Goal: Task Accomplishment & Management: Use online tool/utility

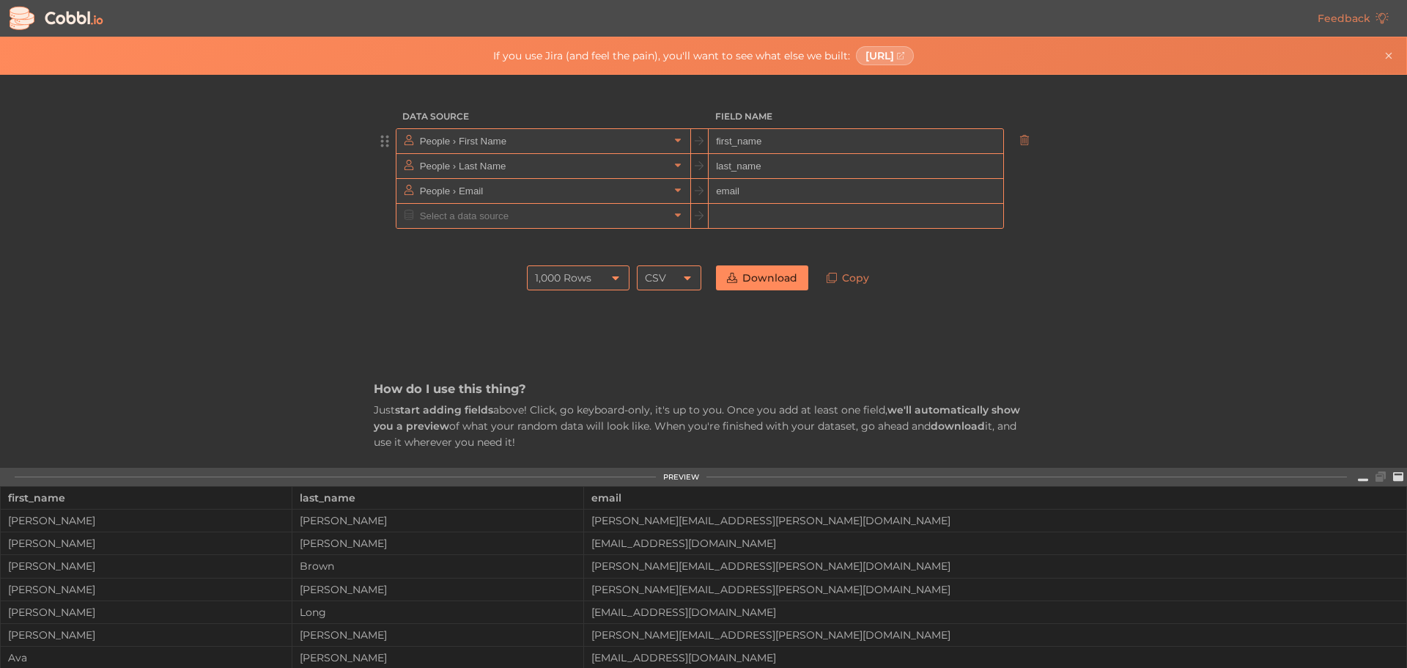
click at [775, 144] on input "first_name" at bounding box center [856, 141] width 294 height 25
click at [641, 144] on input "People › First Name" at bounding box center [542, 141] width 253 height 24
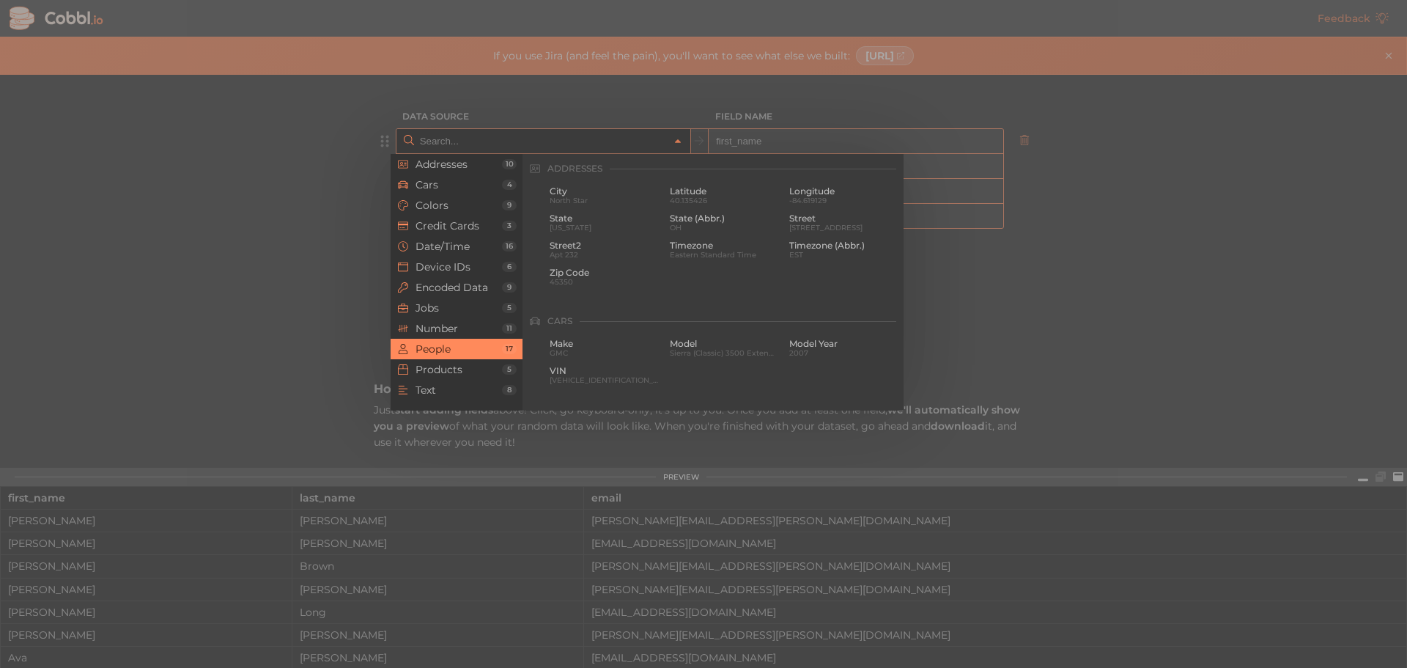
scroll to position [1129, 0]
click at [1184, 239] on div at bounding box center [703, 334] width 1407 height 668
type input "People › First Name"
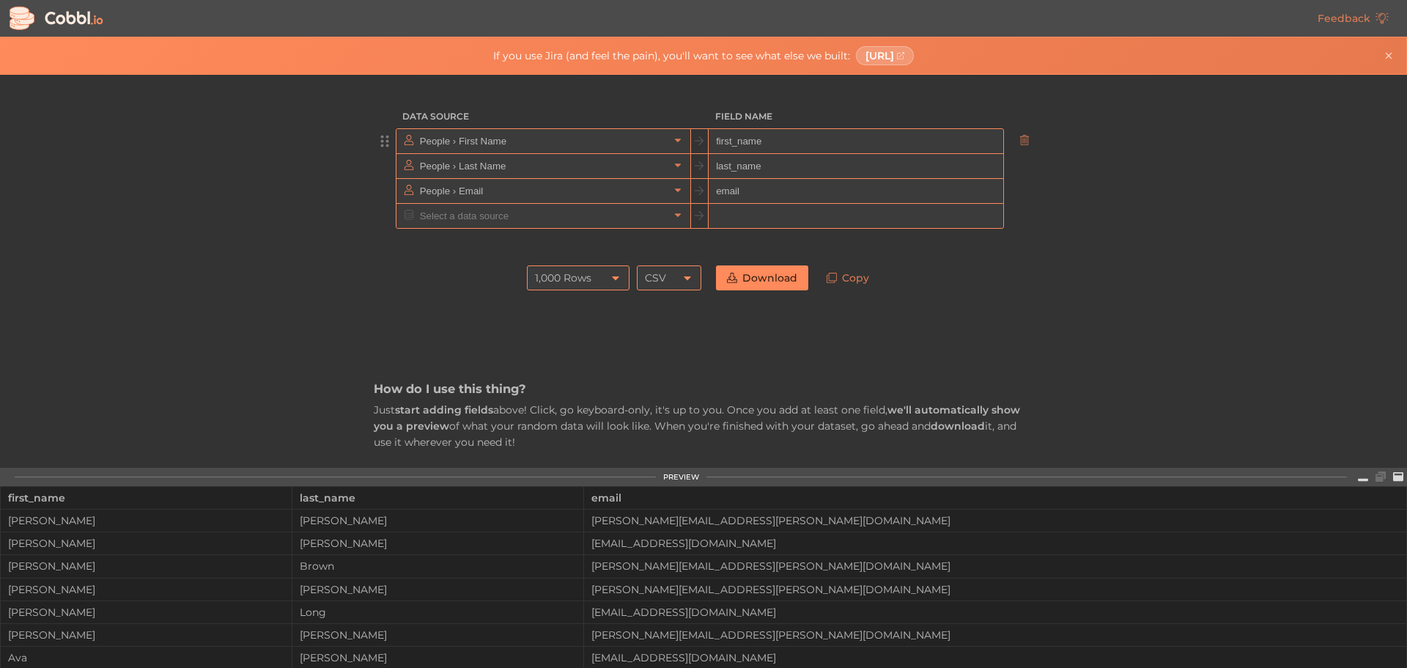
click at [682, 276] on icon at bounding box center [688, 278] width 12 height 12
click at [585, 269] on div "1,000 Rows" at bounding box center [563, 277] width 56 height 25
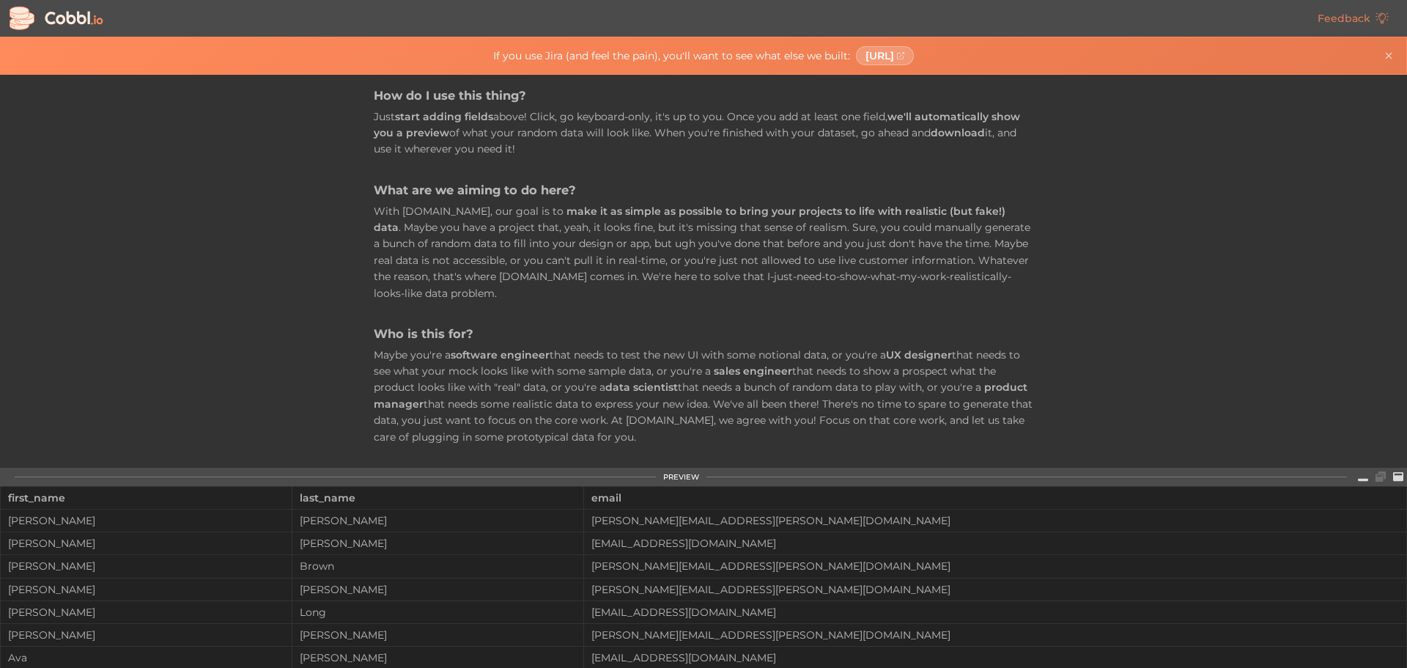
drag, startPoint x: 1362, startPoint y: 479, endPoint x: 1354, endPoint y: 434, distance: 45.4
click at [1348, 420] on div "Feedback If you use Jira (and feel the pain), you'll want to see what else we b…" at bounding box center [703, 334] width 1407 height 668
drag, startPoint x: 1385, startPoint y: 481, endPoint x: 1362, endPoint y: 485, distance: 23.9
click at [1351, 501] on div "PREVIEW first_name last_name email [PERSON_NAME] [PERSON_NAME][EMAIL_ADDRESS][P…" at bounding box center [703, 568] width 1407 height 200
click at [1362, 474] on icon at bounding box center [1363, 476] width 10 height 10
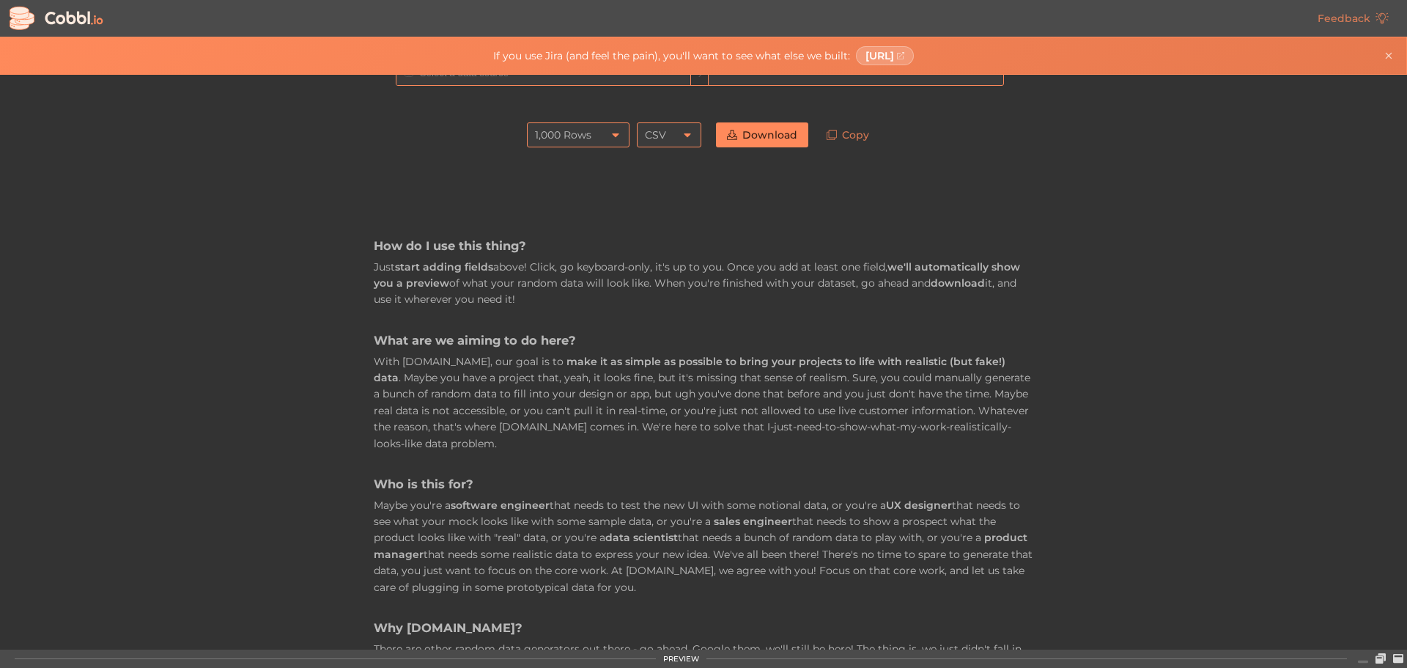
scroll to position [0, 0]
